Goal: Information Seeking & Learning: Learn about a topic

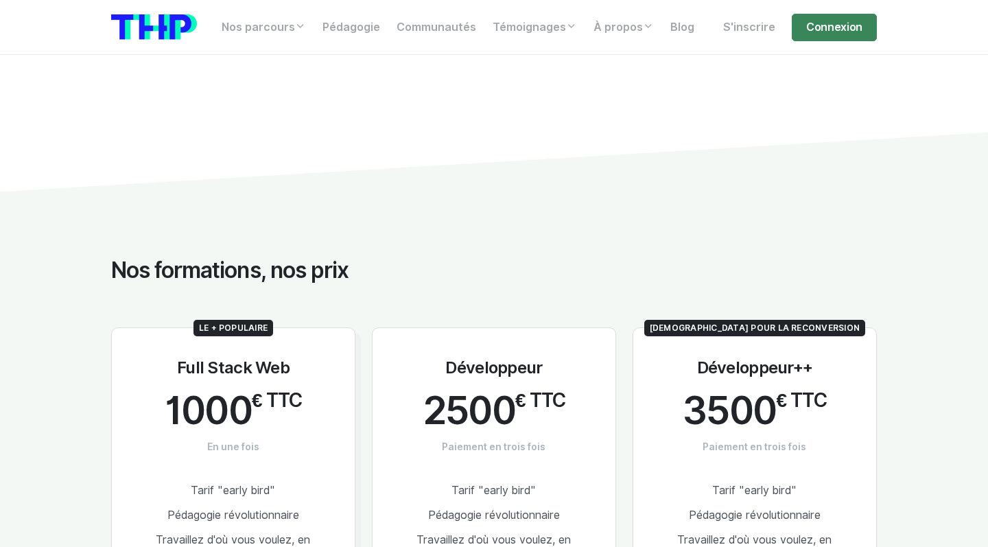
scroll to position [779, 0]
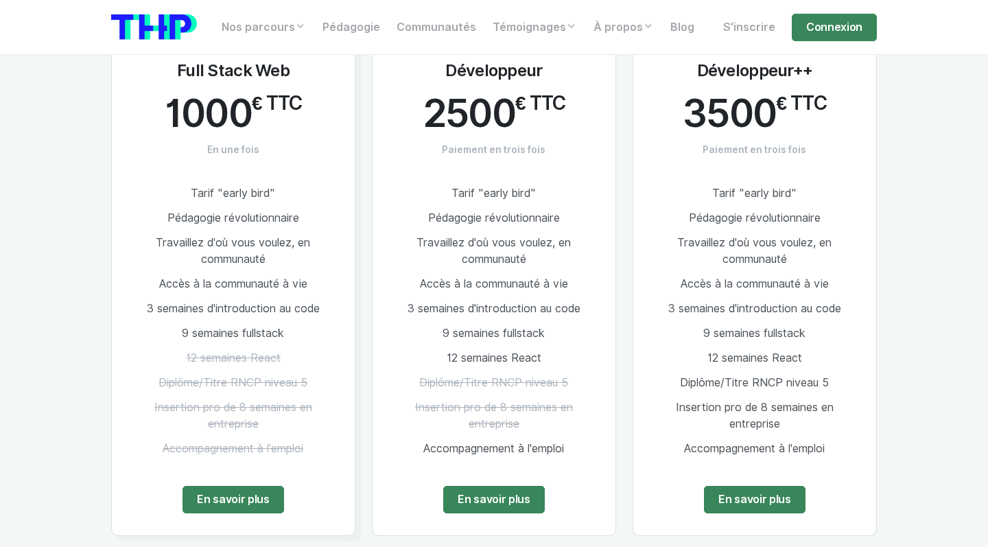
drag, startPoint x: 382, startPoint y: 247, endPoint x: 565, endPoint y: 456, distance: 277.1
click at [565, 456] on div "Développeur 2500 € TTC Paiement en trois fois Tarif "early bird" Pédagogie révo…" at bounding box center [494, 282] width 244 height 505
click at [565, 455] on li "Accompagnement à l'emploi" at bounding box center [493, 448] width 199 height 25
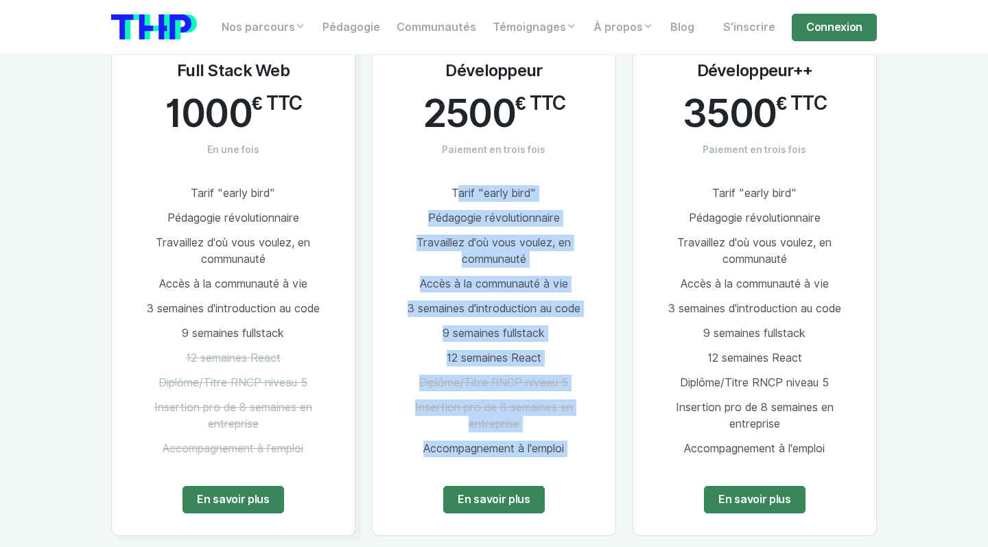
drag, startPoint x: 565, startPoint y: 455, endPoint x: 443, endPoint y: 167, distance: 312.0
click at [443, 167] on div "Développeur 2500 € TTC Paiement en trois fois Tarif "early bird" Pédagogie révo…" at bounding box center [494, 282] width 244 height 505
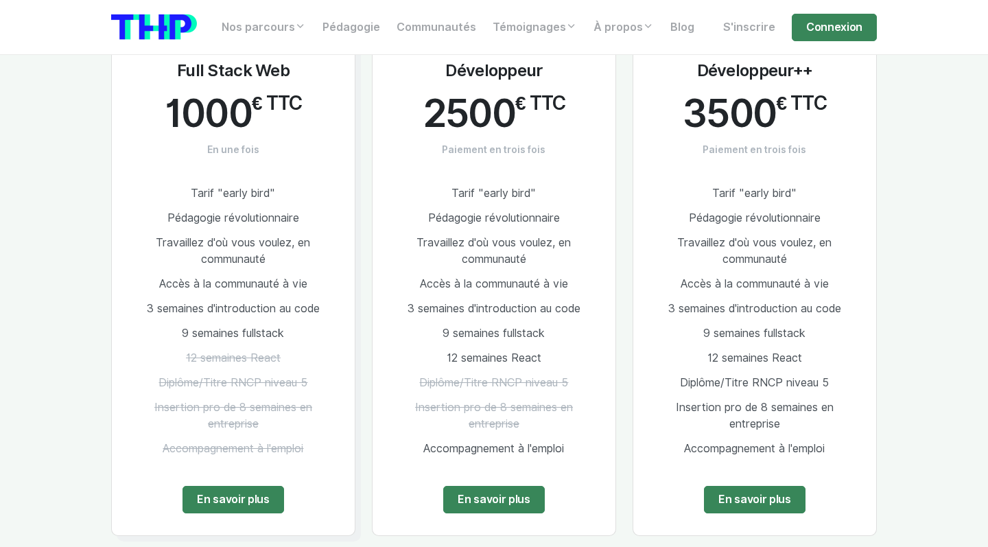
click at [443, 164] on div "Développeur 2500 € TTC Paiement en trois fois Tarif "early bird" Pédagogie révo…" at bounding box center [494, 282] width 244 height 505
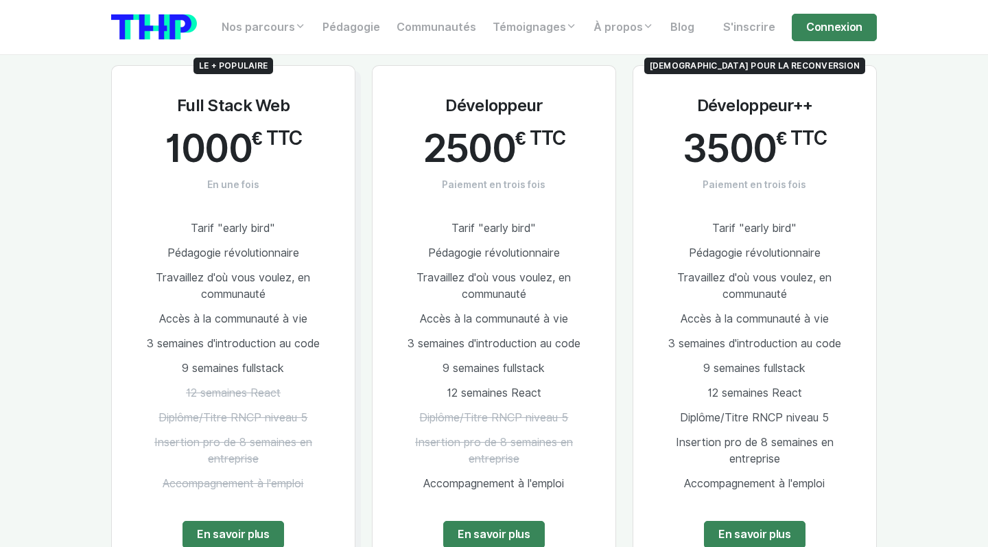
scroll to position [712, 0]
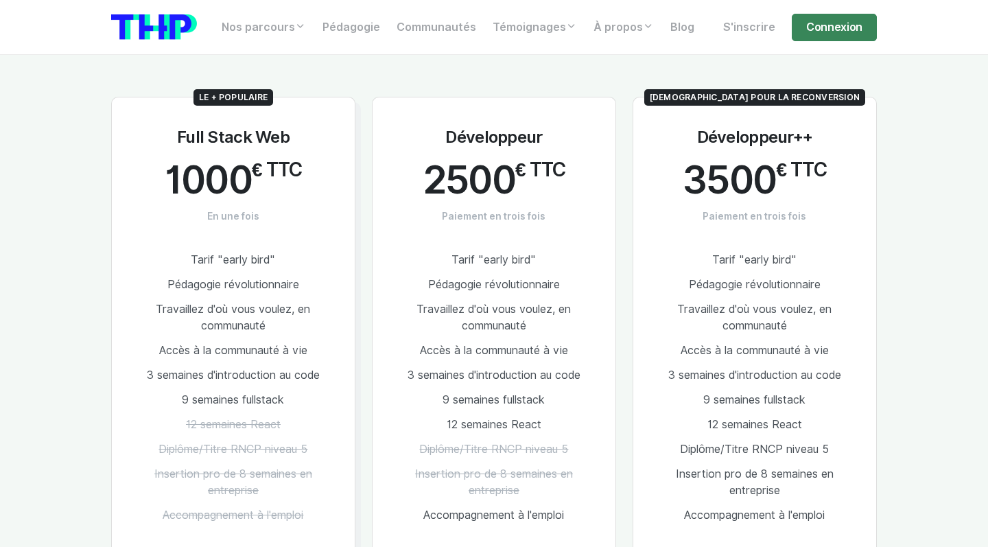
drag, startPoint x: 359, startPoint y: 112, endPoint x: 680, endPoint y: 406, distance: 435.0
click at [681, 407] on div "Le + populaire Full Stack Web 1000 € TTC En une fois Tarif "early bird" Pédagog…" at bounding box center [494, 341] width 782 height 554
click at [680, 406] on li "9 semaines fullstack" at bounding box center [754, 400] width 199 height 25
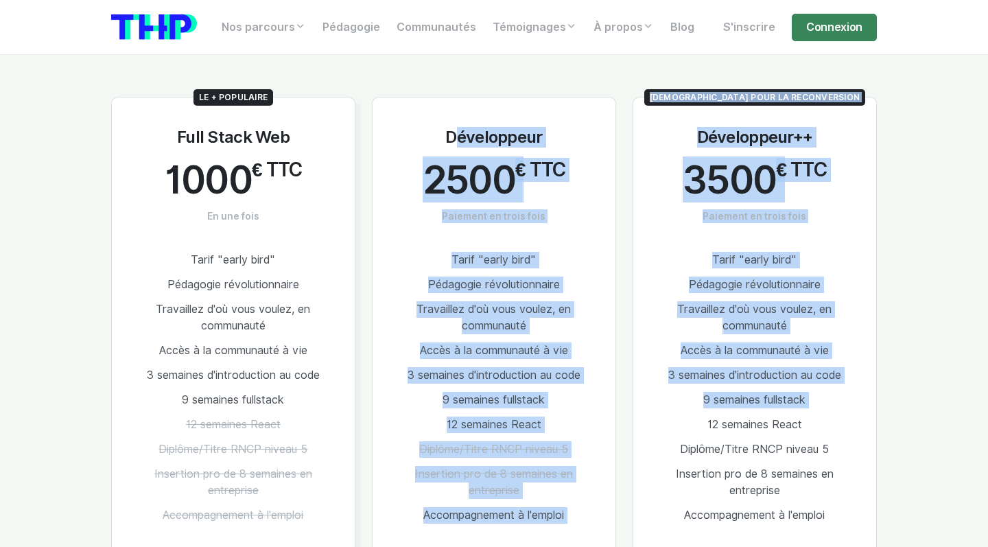
drag, startPoint x: 680, startPoint y: 406, endPoint x: 429, endPoint y: 137, distance: 367.9
click at [429, 137] on div "Le + populaire Full Stack Web 1000 € TTC En une fois Tarif "early bird" Pédagog…" at bounding box center [494, 341] width 782 height 554
click at [428, 137] on div "Développeur 2500 € TTC Paiement en trois fois Tarif "early bird" Pédagogie révo…" at bounding box center [494, 349] width 244 height 505
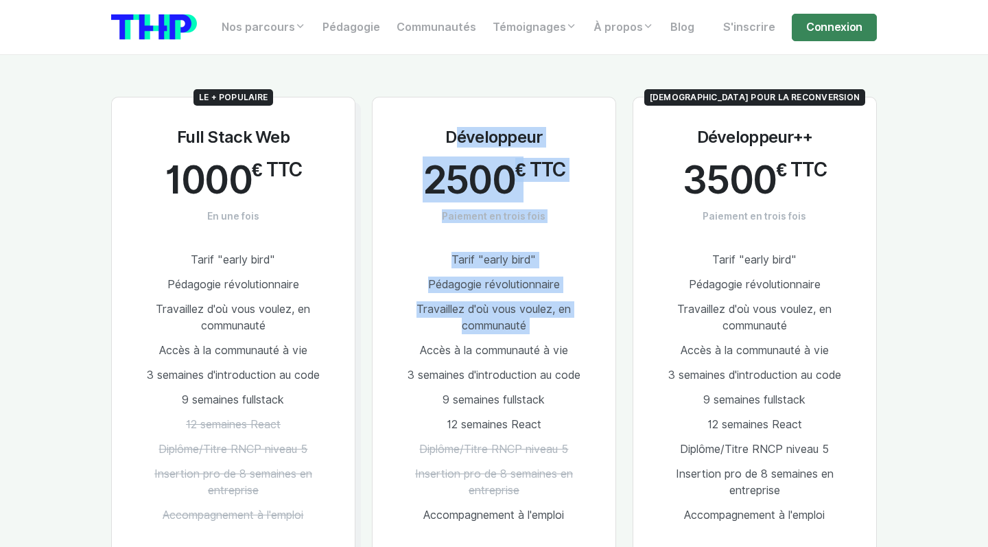
drag, startPoint x: 428, startPoint y: 137, endPoint x: 603, endPoint y: 324, distance: 256.3
click at [603, 324] on div "Développeur 2500 € TTC Paiement en trois fois Tarif "early bird" Pédagogie révo…" at bounding box center [494, 349] width 244 height 505
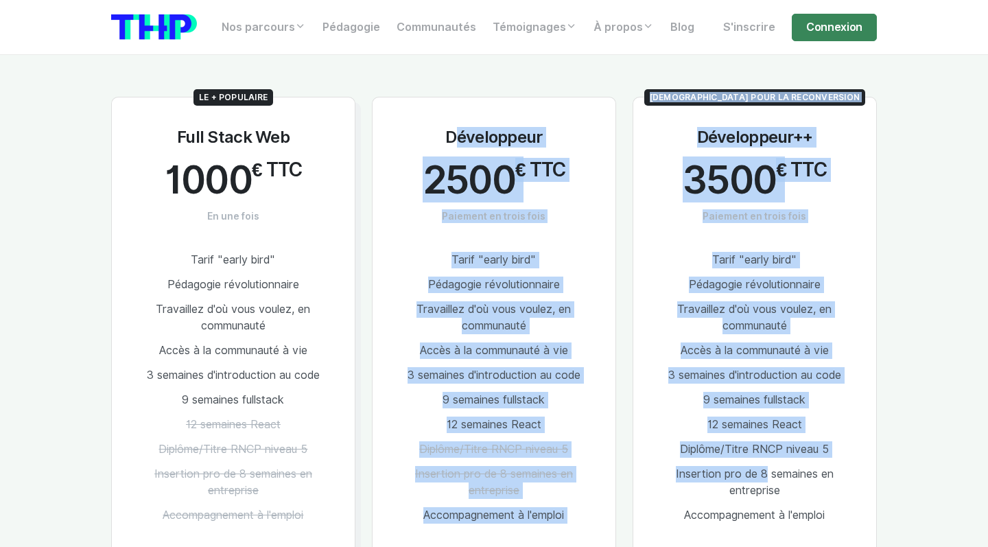
drag, startPoint x: 390, startPoint y: 69, endPoint x: 756, endPoint y: 460, distance: 535.3
click at [758, 462] on div "Le + populaire Full Stack Web 1000 € TTC En une fois Tarif "early bird" Pédagog…" at bounding box center [494, 341] width 782 height 554
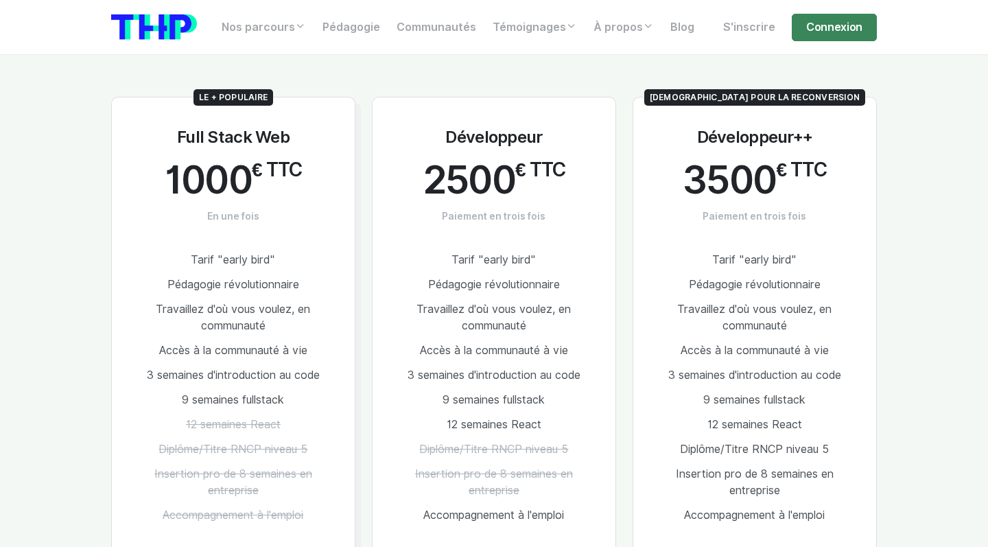
click at [756, 462] on li "Insertion pro de 8 semaines en entreprise" at bounding box center [754, 482] width 199 height 41
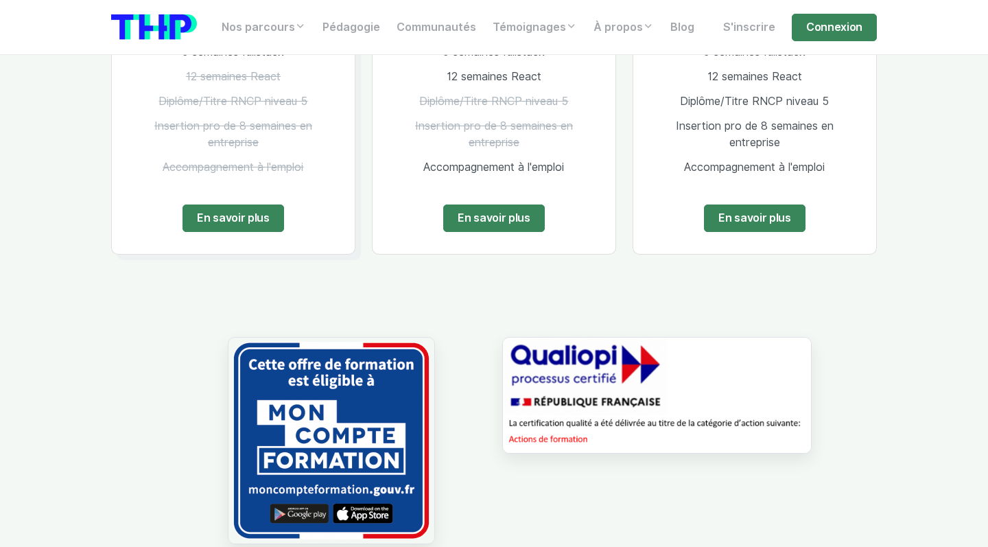
scroll to position [1513, 0]
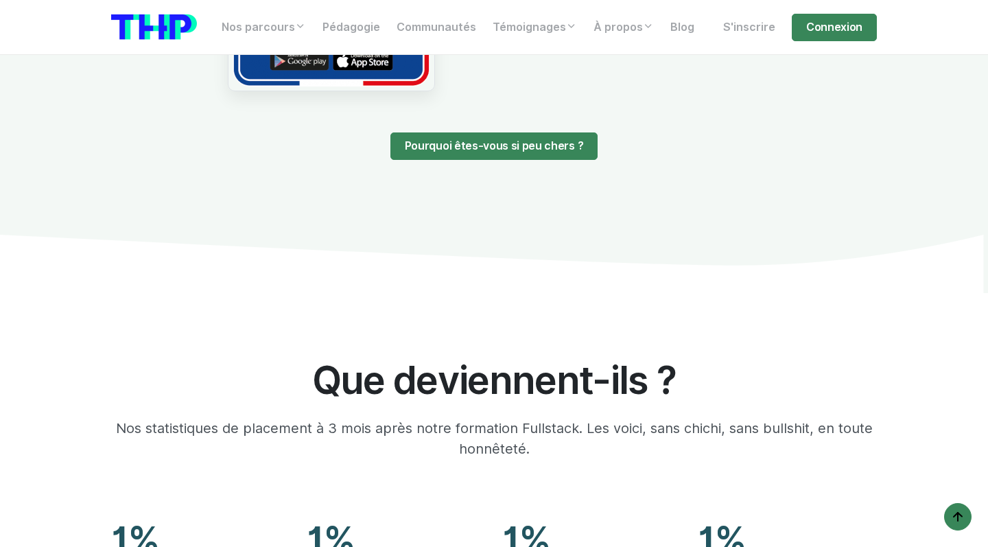
drag, startPoint x: 750, startPoint y: 460, endPoint x: 564, endPoint y: 290, distance: 252.5
click at [562, 288] on icon at bounding box center [494, 264] width 988 height 59
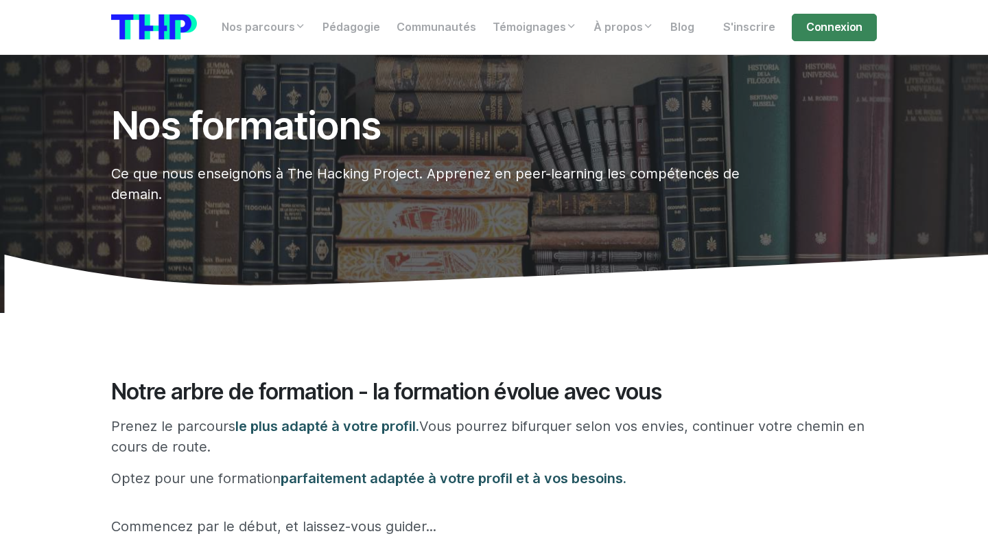
scroll to position [0, 0]
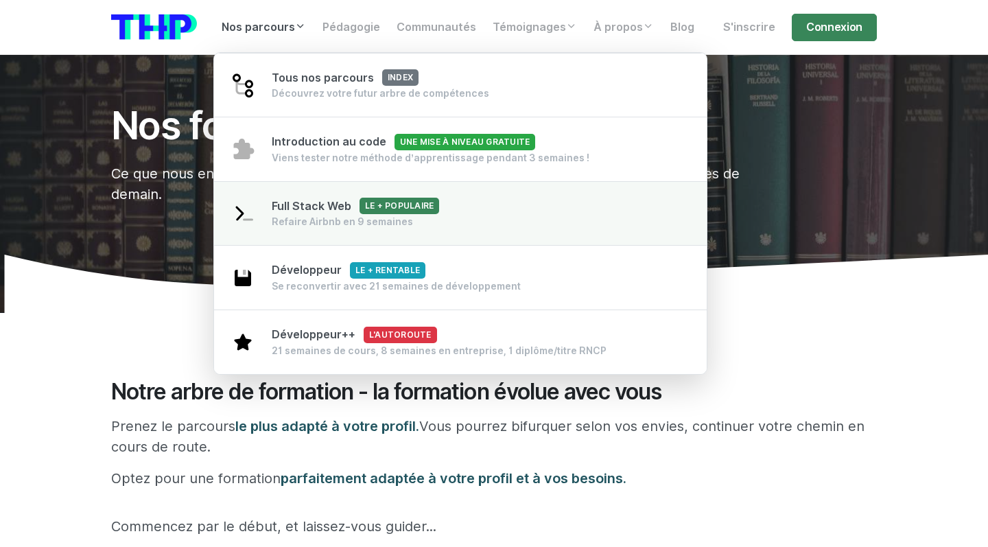
click at [434, 197] on link "Full Stack Web Le + populaire Refaire Airbnb en 9 semaines" at bounding box center [460, 213] width 493 height 65
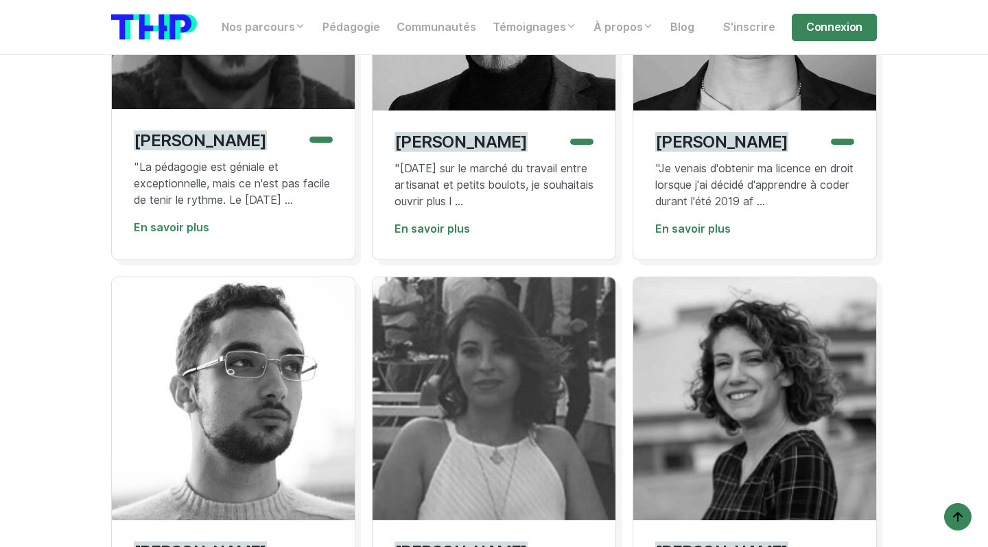
scroll to position [3827, 0]
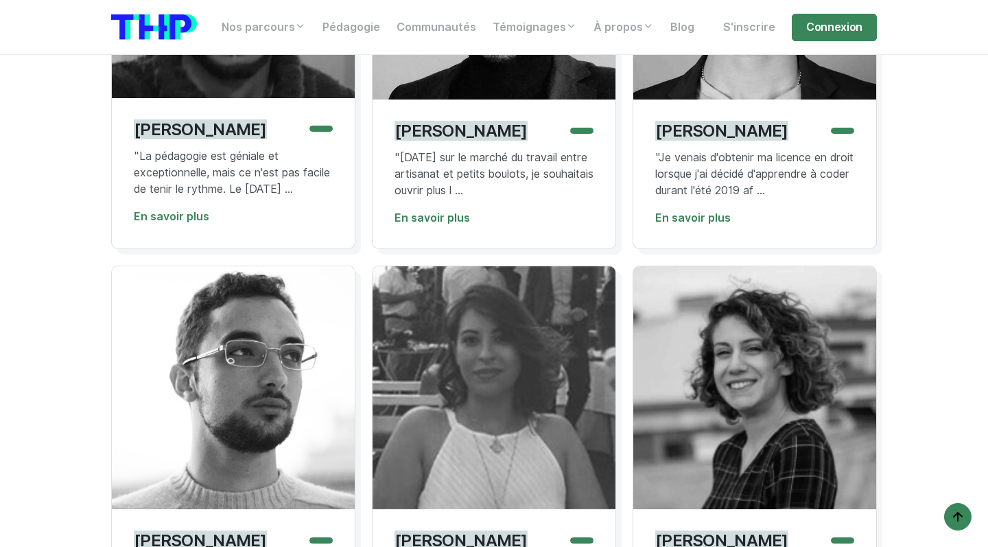
click at [193, 221] on div "[PERSON_NAME] "La pédagogie est géniale et exceptionnelle, mais ce n'est pas fa…" at bounding box center [233, 173] width 243 height 151
click at [191, 223] on link "En savoir plus" at bounding box center [171, 216] width 75 height 13
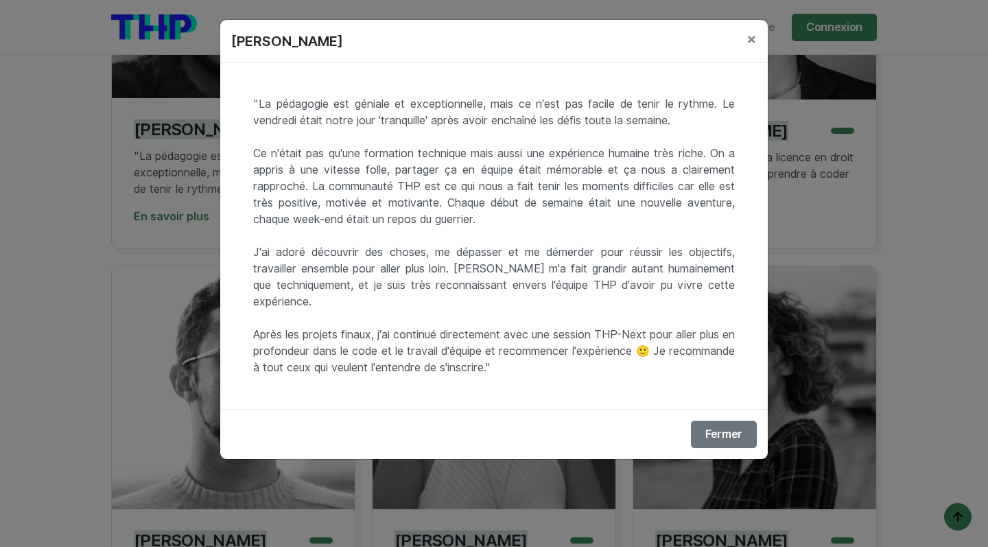
click at [188, 272] on div "[PERSON_NAME] × "La pédagogie est géniale et exceptionnelle, mais ce n'est pas …" at bounding box center [494, 273] width 988 height 547
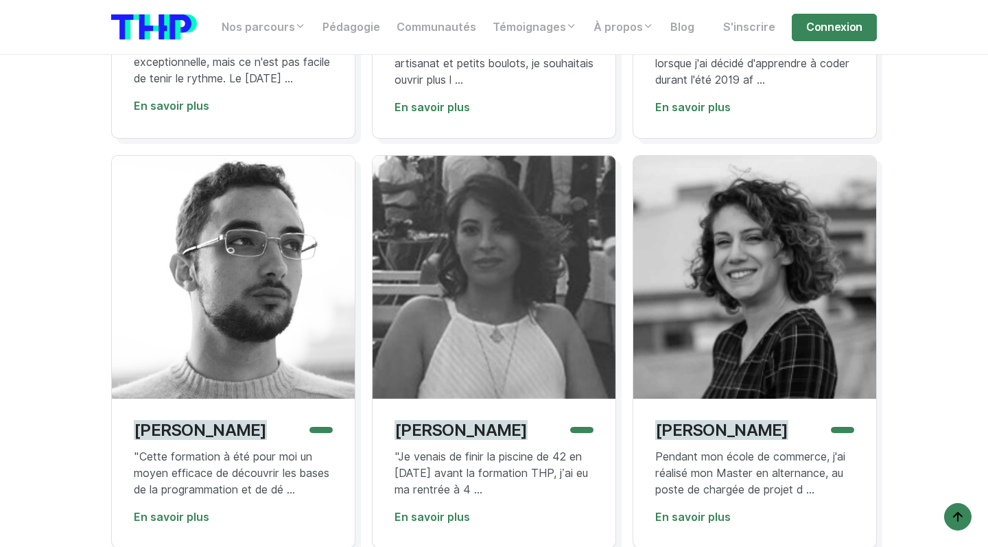
scroll to position [4198, 0]
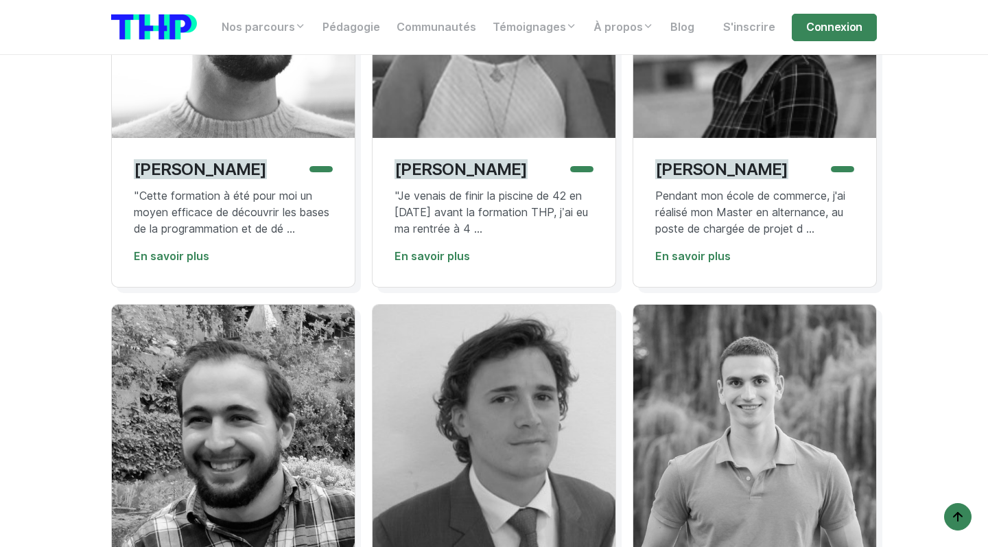
click at [463, 172] on div "[PERSON_NAME] "Je venais de finir la piscine de 42 en [DATE] avant la formation…" at bounding box center [494, 212] width 243 height 149
click at [445, 263] on link "En savoir plus" at bounding box center [431, 256] width 75 height 13
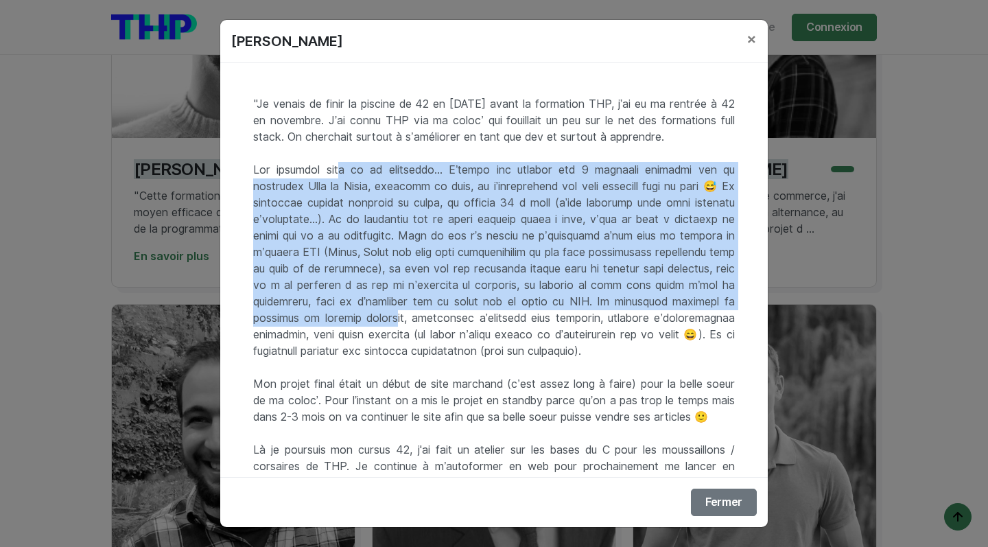
drag, startPoint x: 336, startPoint y: 176, endPoint x: 495, endPoint y: 327, distance: 218.9
click at [494, 325] on div ""Je venais de finir la piscine de 42 en [DATE] avant la formation THP, j’ai eu …" at bounding box center [493, 270] width 547 height 414
click at [495, 327] on div ""Je venais de finir la piscine de 42 en [DATE] avant la formation THP, j’ai eu …" at bounding box center [493, 270] width 547 height 414
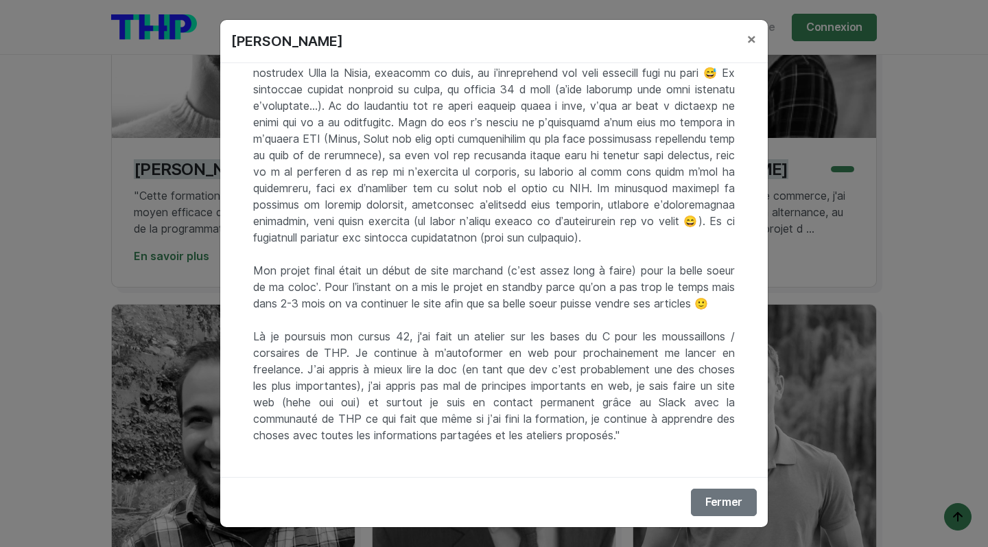
scroll to position [163, 0]
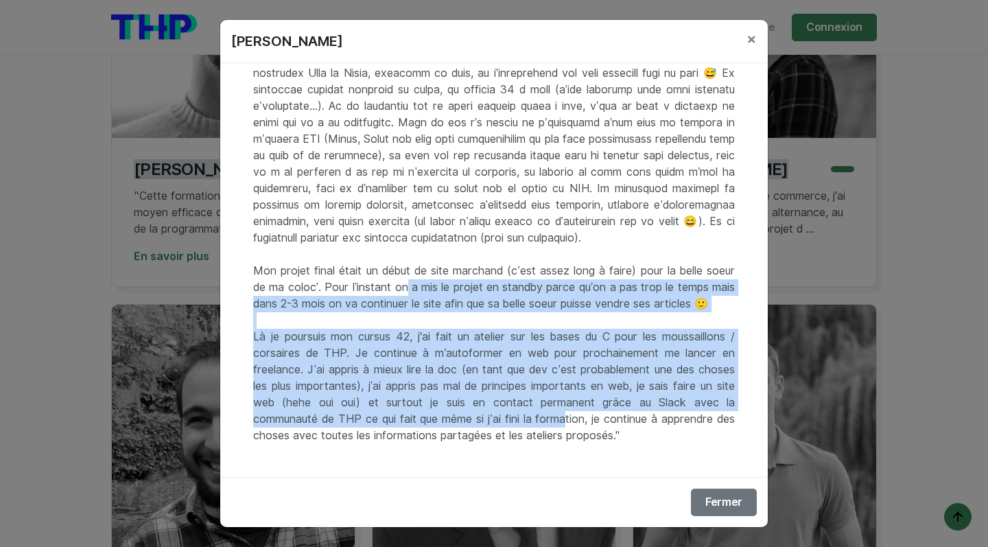
drag, startPoint x: 409, startPoint y: 272, endPoint x: 572, endPoint y: 420, distance: 220.5
click at [572, 420] on div ""Je venais de finir la piscine de 42 en [DATE] avant la formation THP, j’ai eu …" at bounding box center [493, 270] width 547 height 414
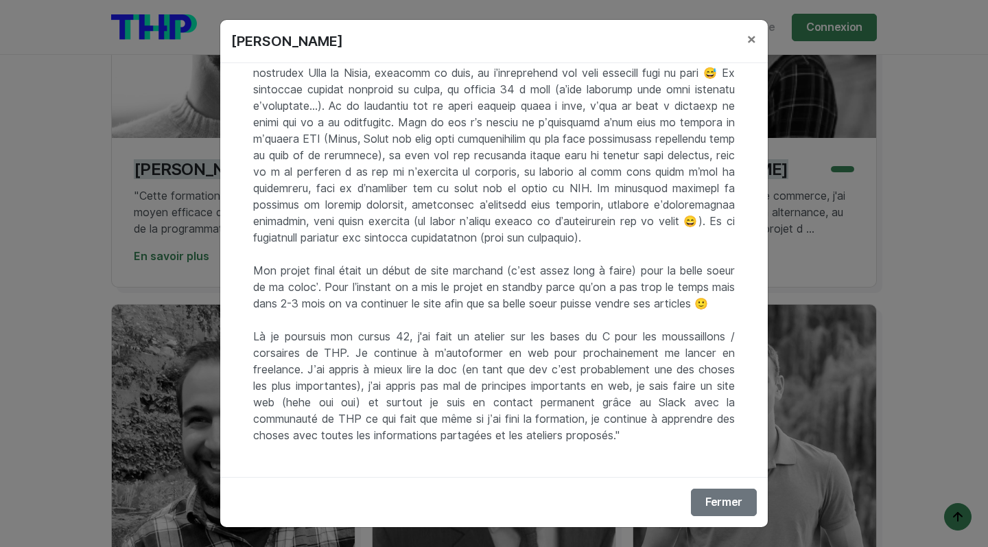
click at [143, 296] on div "[PERSON_NAME] × "Je venais de finir la piscine de 42 en [DATE] avant la formati…" at bounding box center [494, 273] width 988 height 547
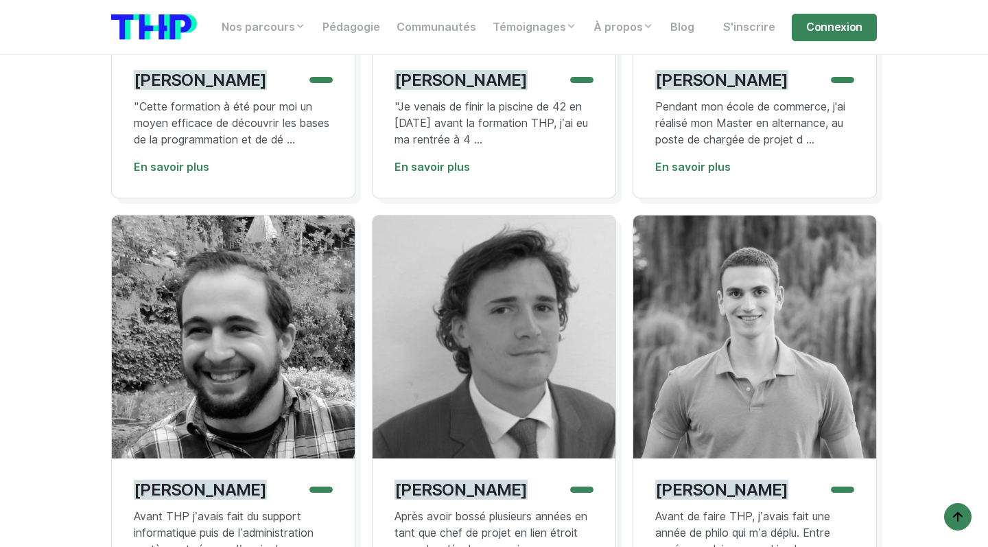
scroll to position [4490, 0]
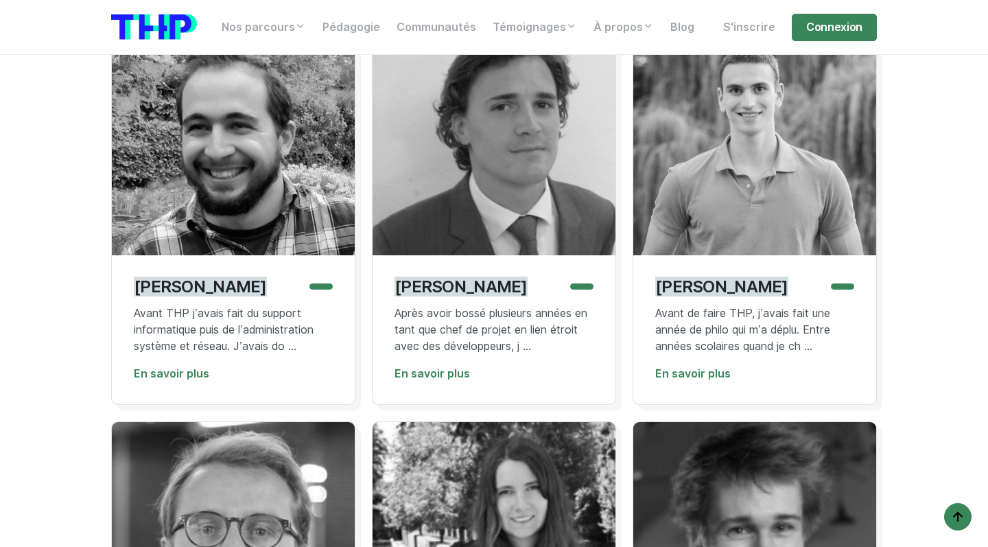
click at [490, 296] on p "[PERSON_NAME]" at bounding box center [460, 286] width 133 height 20
click at [486, 346] on p "Après avoir bossé plusieurs années en tant que chef de projet en lien étroit av…" at bounding box center [493, 329] width 199 height 49
click at [447, 380] on link "En savoir plus" at bounding box center [431, 373] width 75 height 13
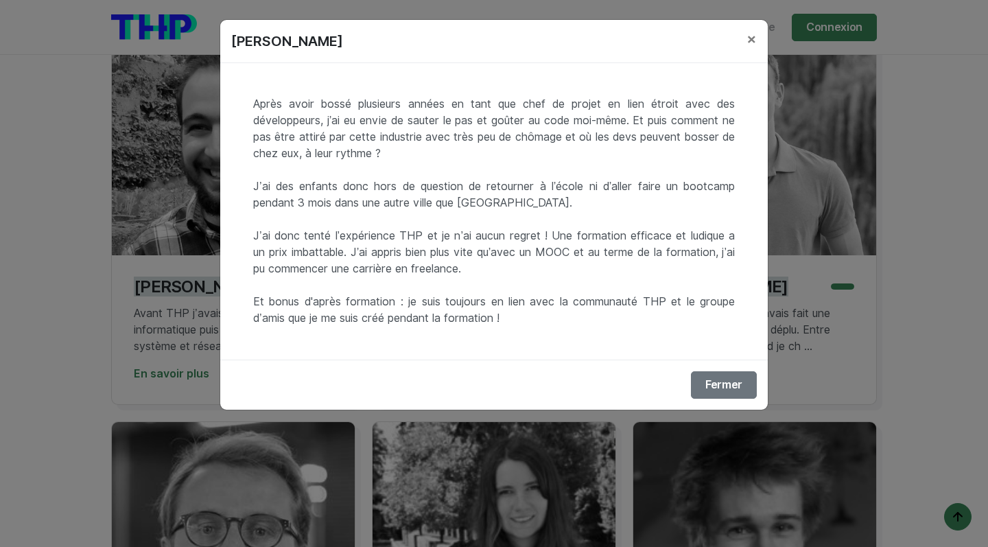
click at [153, 285] on div "[PERSON_NAME] × Après avoir bossé plusieurs années en tant que chef de projet e…" at bounding box center [494, 273] width 988 height 547
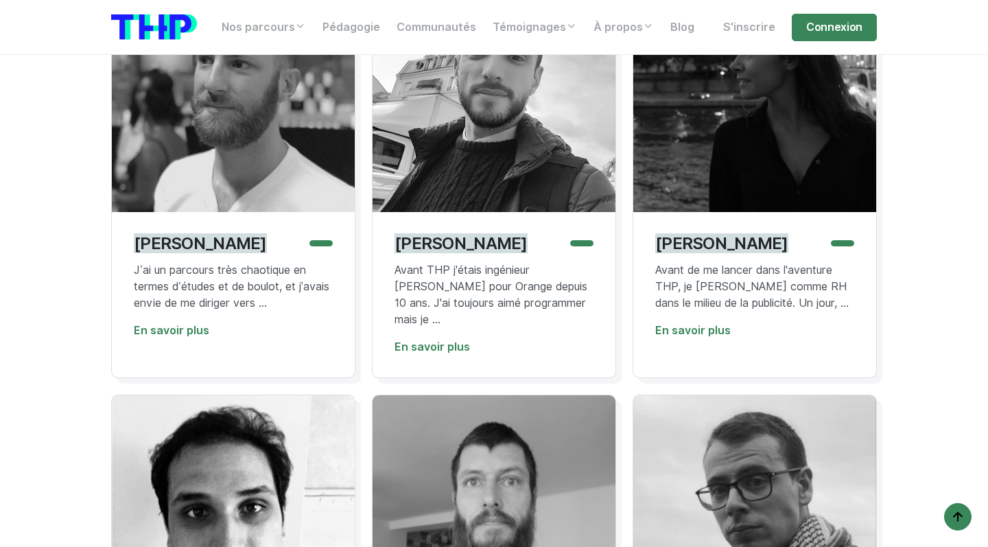
scroll to position [5762, 0]
click at [801, 274] on div "[PERSON_NAME] Avant de me lancer dans l'aventure THP, je bossais comme RH dans …" at bounding box center [754, 294] width 243 height 165
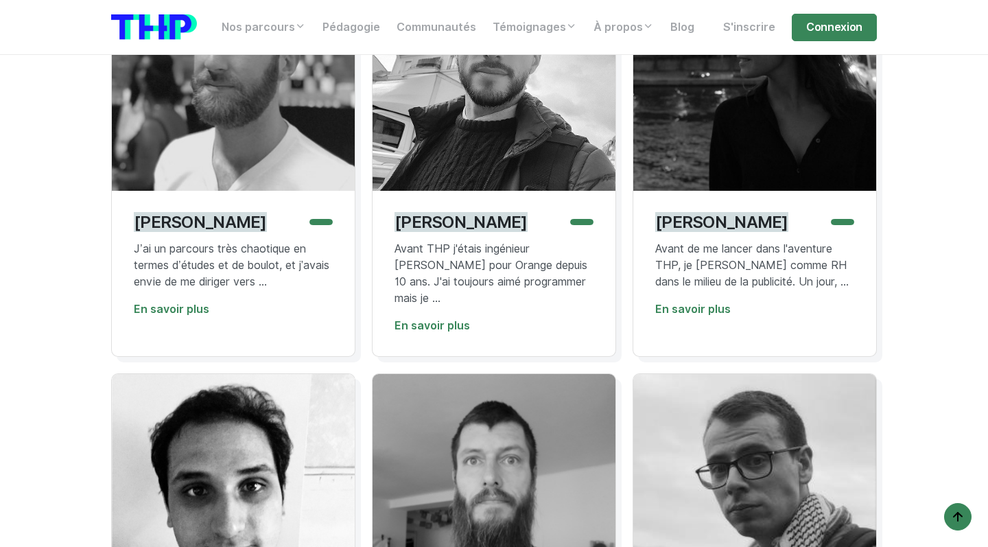
scroll to position [5783, 0]
click at [707, 316] on link "En savoir plus" at bounding box center [692, 309] width 75 height 13
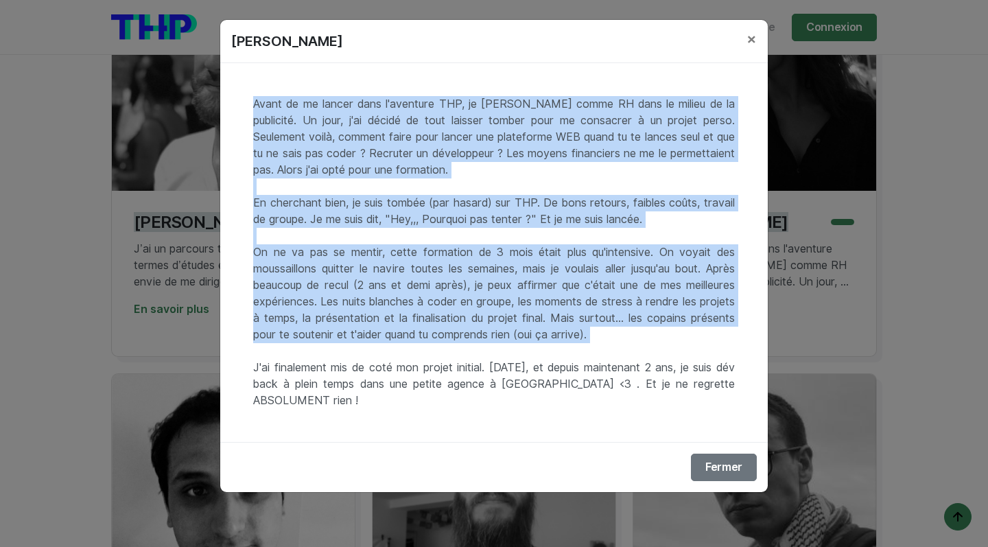
drag, startPoint x: 482, startPoint y: 163, endPoint x: 672, endPoint y: 344, distance: 262.5
click at [672, 344] on div "Avant de me lancer dans l'aventure THP, je [PERSON_NAME] comme RH dans le milie…" at bounding box center [493, 252] width 547 height 379
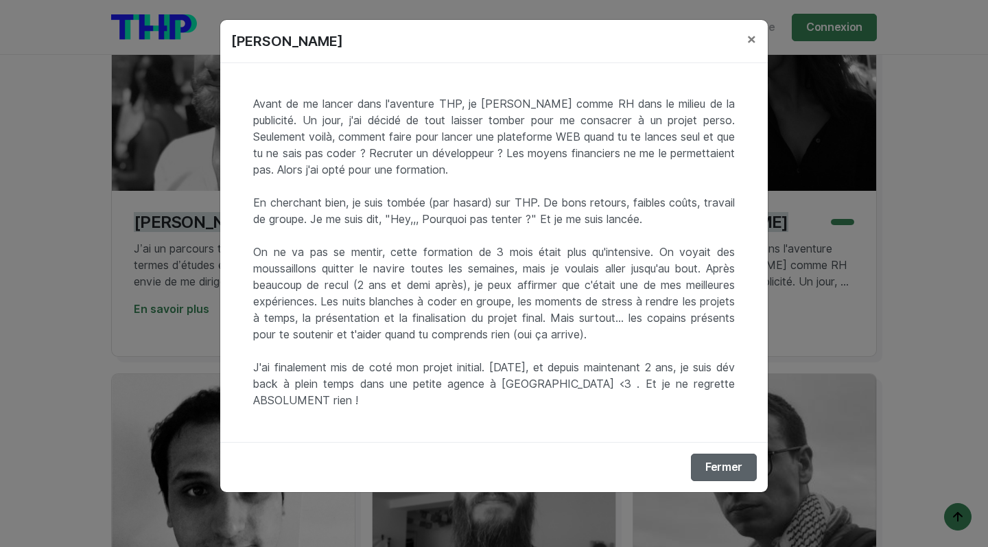
click at [749, 466] on button "Fermer" at bounding box center [724, 466] width 66 height 27
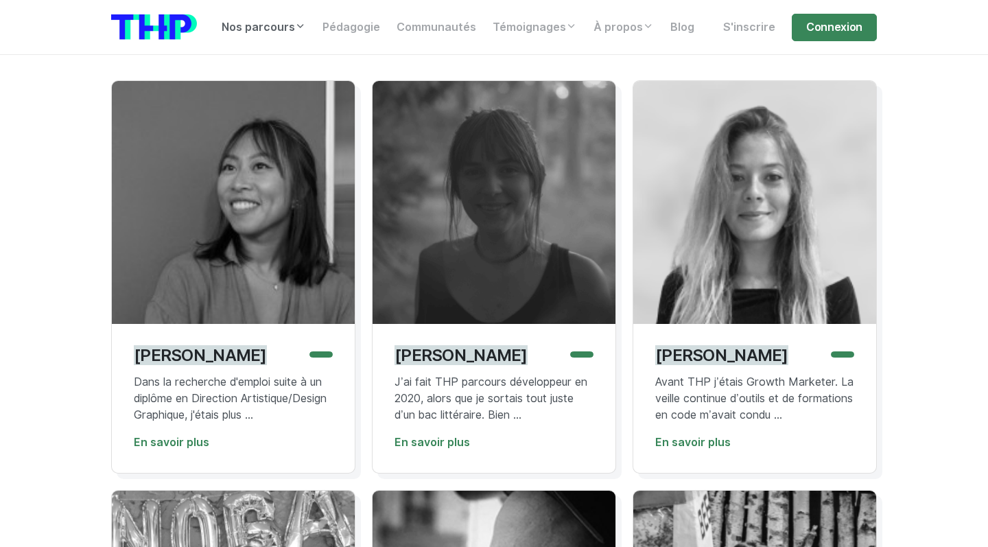
scroll to position [204, 0]
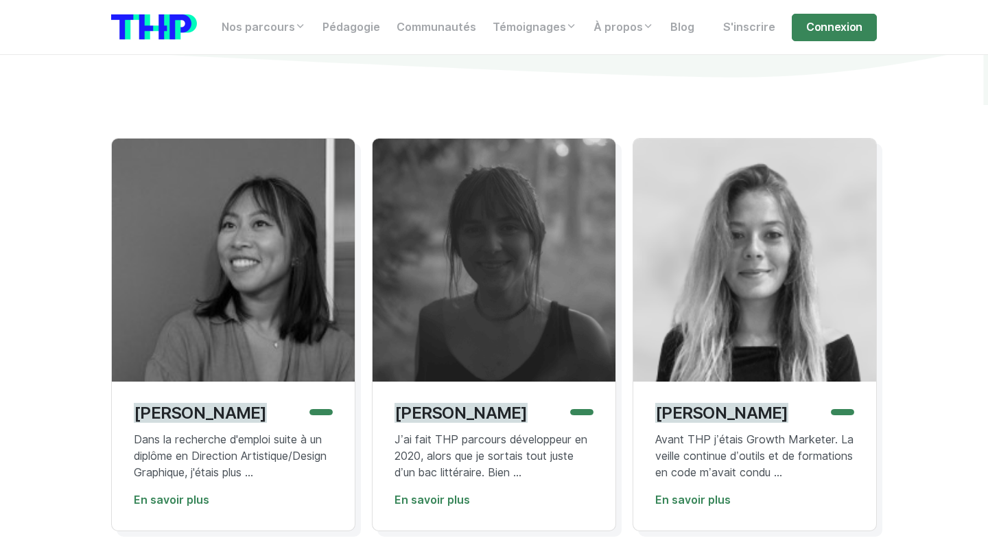
click at [748, 309] on img at bounding box center [754, 260] width 243 height 243
drag, startPoint x: 714, startPoint y: 407, endPoint x: 869, endPoint y: 8, distance: 428.3
click at [714, 407] on p "[PERSON_NAME]" at bounding box center [721, 413] width 133 height 20
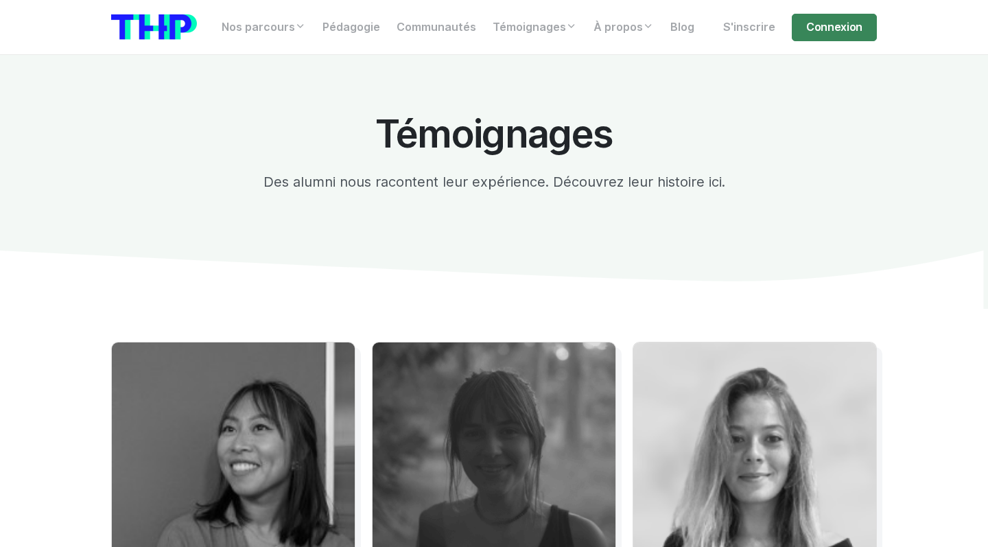
scroll to position [0, 0]
